Goal: Obtain resource: Download file/media

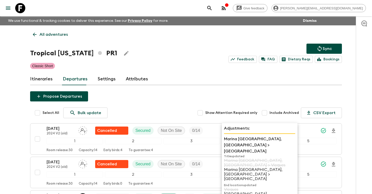
scroll to position [262, 0]
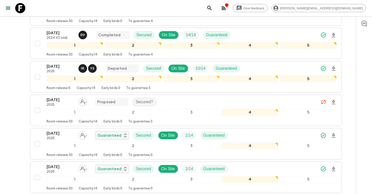
click at [212, 9] on icon "search adventures" at bounding box center [209, 8] width 4 height 4
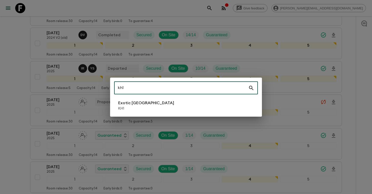
type input "kh1"
click at [158, 108] on li "Exotic [GEOGRAPHIC_DATA] KH1" at bounding box center [186, 105] width 144 height 14
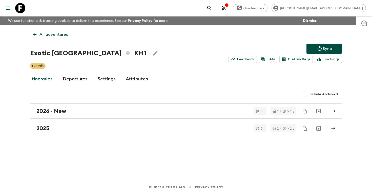
click at [78, 82] on link "Departures" at bounding box center [75, 79] width 25 height 12
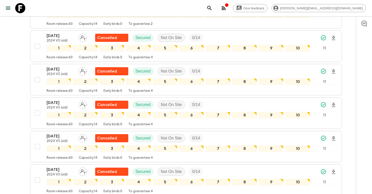
scroll to position [397, 0]
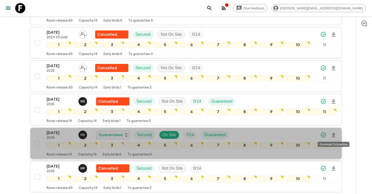
click at [334, 137] on icon "Download Onboarding" at bounding box center [334, 135] width 6 height 6
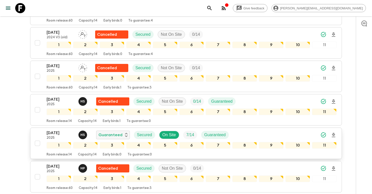
click at [213, 9] on icon "search adventures" at bounding box center [210, 8] width 6 height 6
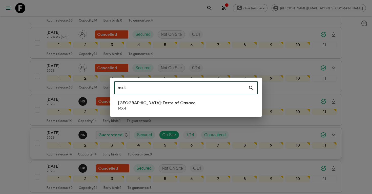
type input "mx4"
click at [153, 107] on p "MX4" at bounding box center [156, 108] width 77 height 5
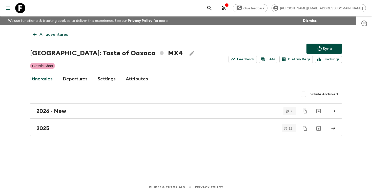
click at [72, 80] on link "Departures" at bounding box center [75, 79] width 25 height 12
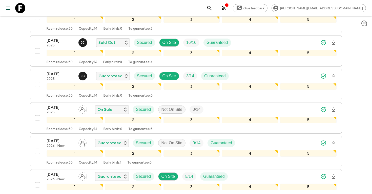
scroll to position [600, 0]
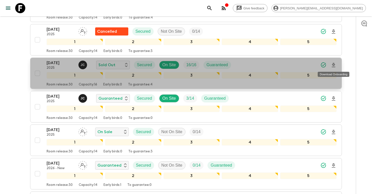
click at [335, 66] on icon "Download Onboarding" at bounding box center [334, 65] width 6 height 6
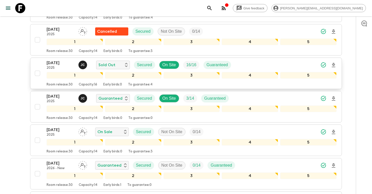
click at [213, 9] on icon "search adventures" at bounding box center [210, 8] width 6 height 6
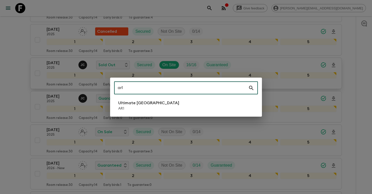
type input "ar1"
click at [141, 109] on p "AR1" at bounding box center [148, 108] width 61 height 5
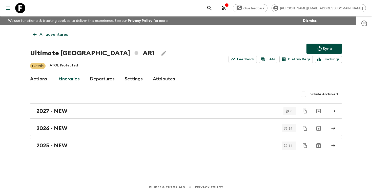
click at [97, 81] on link "Departures" at bounding box center [102, 79] width 25 height 12
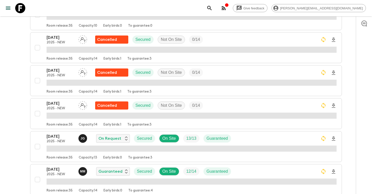
scroll to position [280, 0]
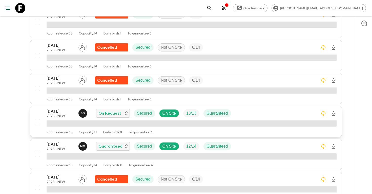
click at [333, 113] on icon "Download Onboarding" at bounding box center [334, 113] width 4 height 4
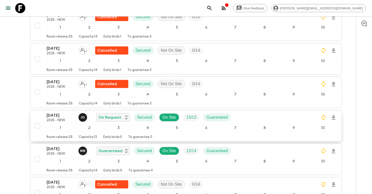
click at [213, 9] on icon "search adventures" at bounding box center [210, 8] width 6 height 6
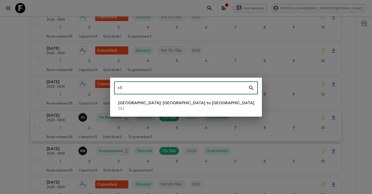
type input "cl1"
click at [160, 107] on p "CL1" at bounding box center [186, 108] width 136 height 5
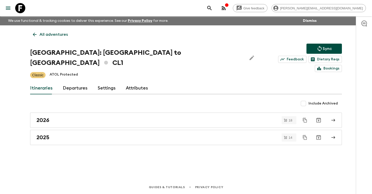
click at [72, 82] on link "Departures" at bounding box center [75, 88] width 25 height 12
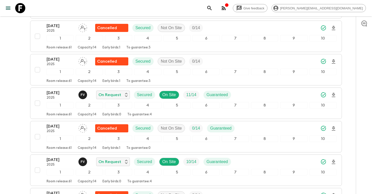
scroll to position [1081, 0]
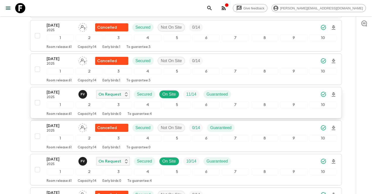
click at [335, 92] on icon "Download Onboarding" at bounding box center [334, 94] width 4 height 4
click at [212, 8] on icon "search adventures" at bounding box center [209, 8] width 4 height 4
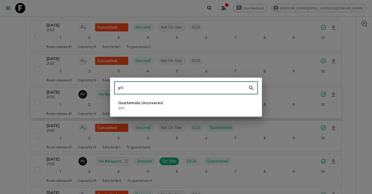
type input "gt1"
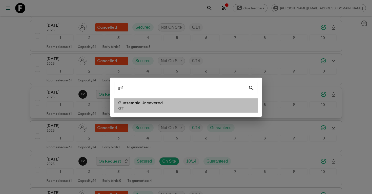
click at [168, 103] on li "Guatemala Uncovered GT1" at bounding box center [186, 105] width 144 height 14
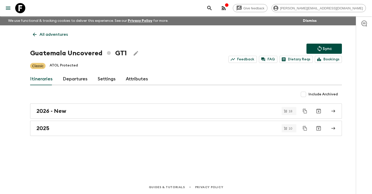
click at [72, 80] on link "Departures" at bounding box center [75, 79] width 25 height 12
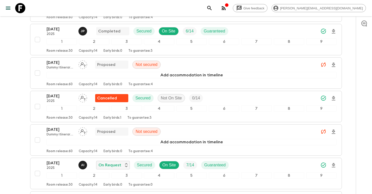
scroll to position [982, 0]
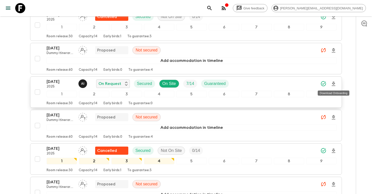
click at [334, 84] on icon "Download Onboarding" at bounding box center [334, 84] width 4 height 4
